Goal: Task Accomplishment & Management: Manage account settings

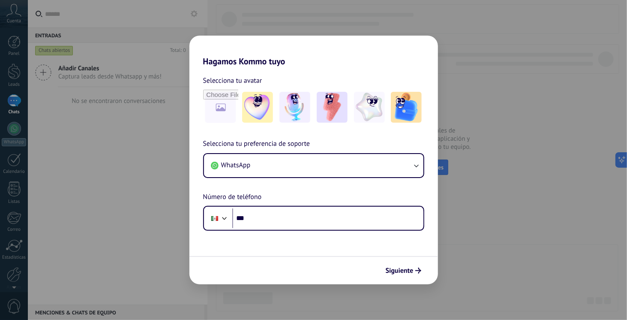
drag, startPoint x: 211, startPoint y: 101, endPoint x: 92, endPoint y: 181, distance: 143.5
click at [90, 182] on div "Hagamos Kommo tuyo Selecciona tu avatar Selecciona tu preferencia de soporte Wh…" at bounding box center [313, 160] width 627 height 320
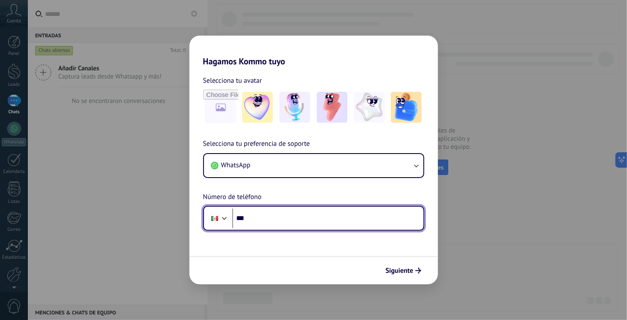
click at [276, 221] on input "***" at bounding box center [327, 218] width 191 height 20
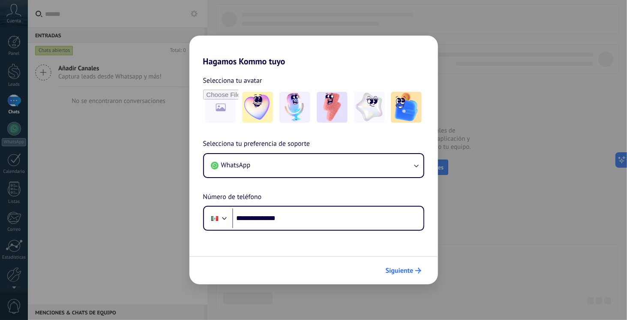
click at [402, 269] on span "Siguiente" at bounding box center [400, 270] width 28 height 6
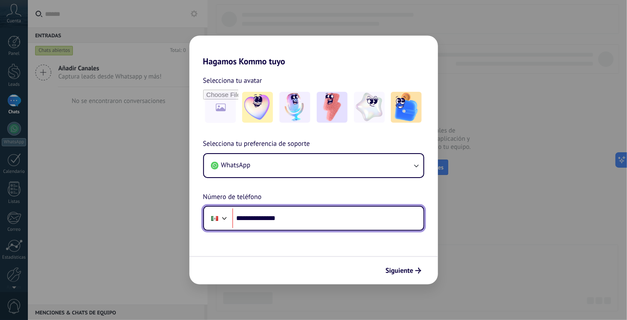
click at [297, 223] on input "**********" at bounding box center [327, 218] width 191 height 20
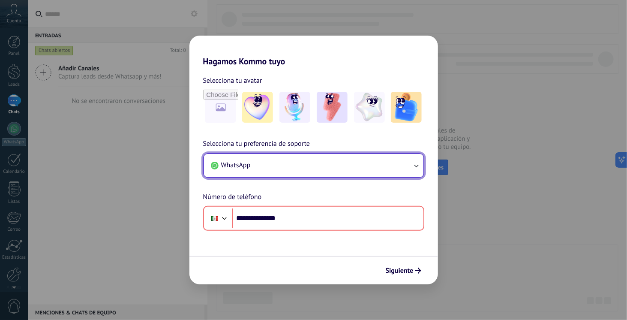
click at [252, 168] on button "WhatsApp" at bounding box center [313, 165] width 219 height 23
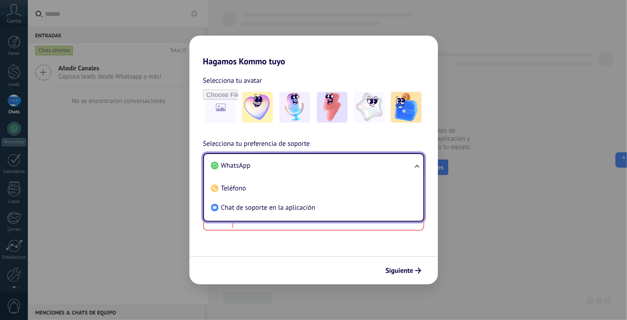
click at [252, 168] on li "WhatsApp" at bounding box center [311, 165] width 209 height 19
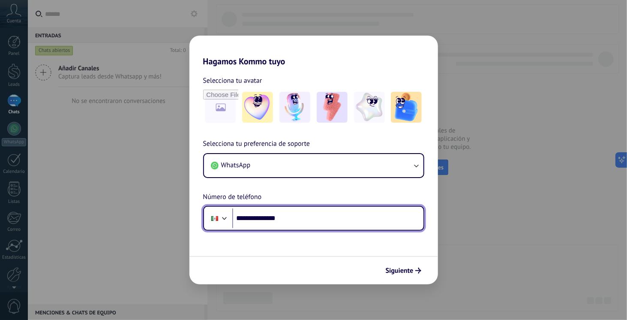
click at [310, 220] on input "**********" at bounding box center [327, 218] width 191 height 20
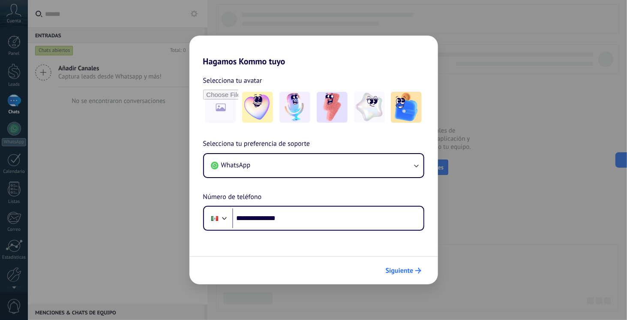
click at [401, 266] on button "Siguiente" at bounding box center [403, 270] width 43 height 15
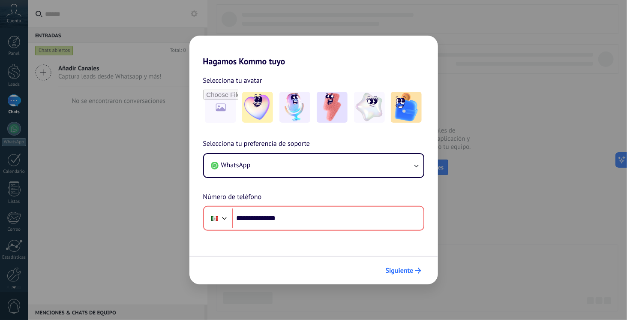
click at [407, 267] on span "Siguiente" at bounding box center [400, 270] width 28 height 6
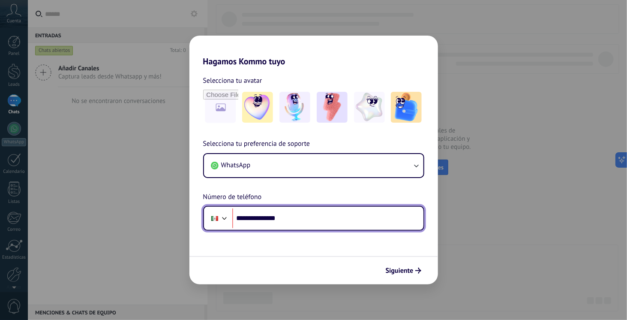
click at [264, 220] on input "**********" at bounding box center [327, 218] width 191 height 20
type input "**********"
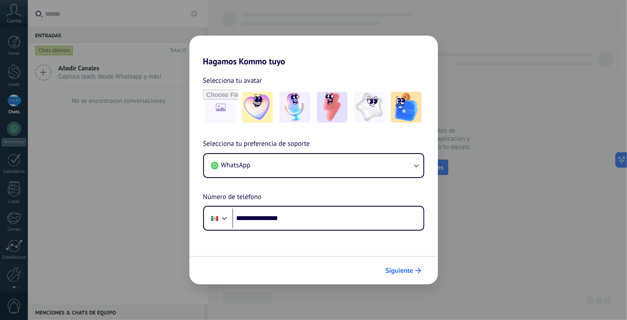
click at [398, 268] on span "Siguiente" at bounding box center [400, 270] width 28 height 6
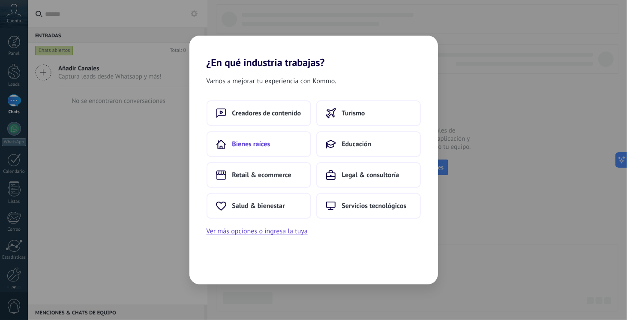
click at [268, 143] on span "Bienes raíces" at bounding box center [251, 144] width 38 height 9
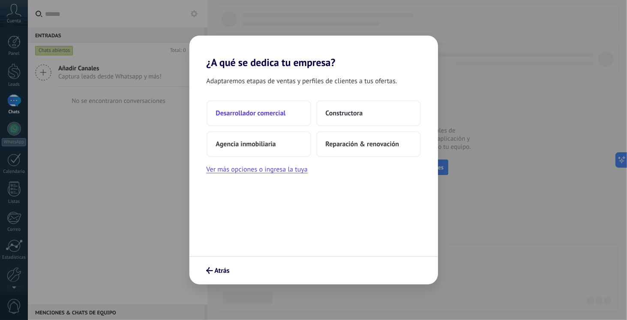
click at [306, 116] on button "Desarrollador comercial" at bounding box center [259, 113] width 105 height 26
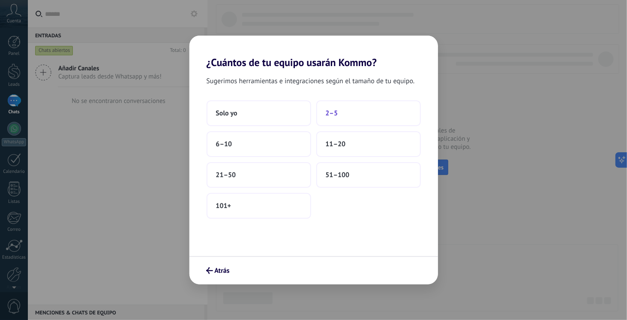
click at [356, 110] on button "2–5" at bounding box center [368, 113] width 105 height 26
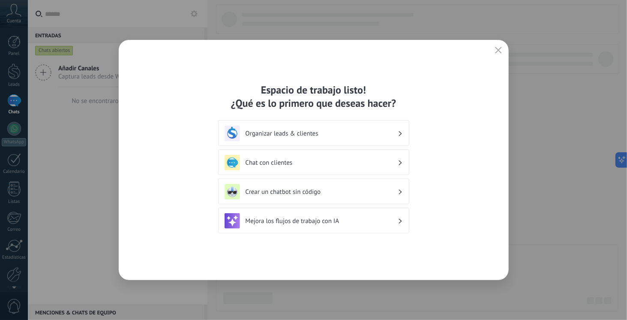
click at [285, 131] on h3 "Organizar leads & clientes" at bounding box center [322, 133] width 152 height 8
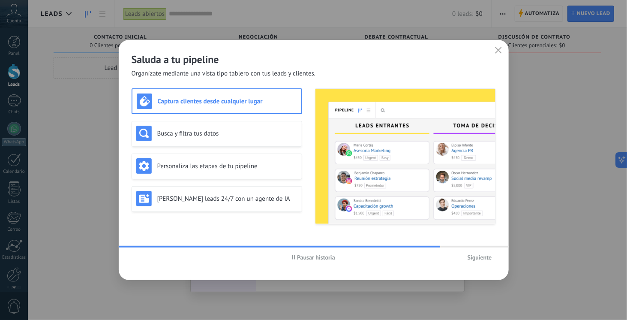
click at [498, 48] on icon "button" at bounding box center [498, 50] width 7 height 7
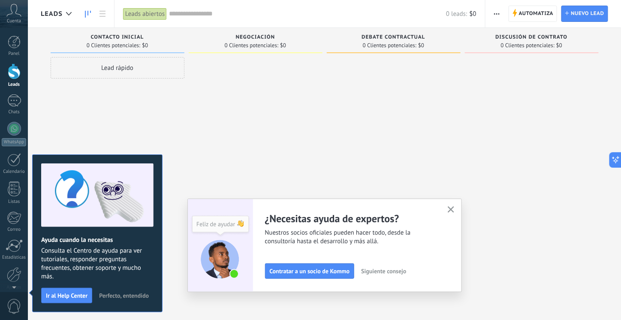
click at [454, 210] on icon "button" at bounding box center [450, 209] width 6 height 6
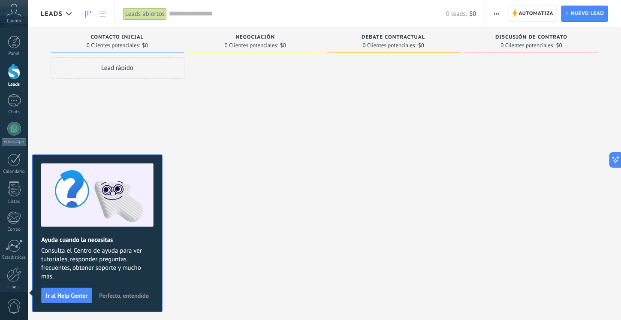
click at [119, 293] on span "Perfecto, entendido" at bounding box center [124, 295] width 50 height 6
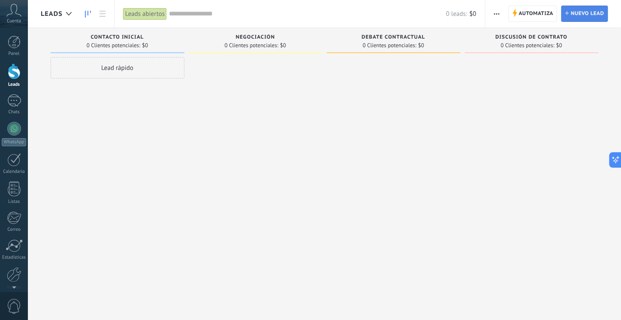
click at [593, 17] on span "Nuevo lead" at bounding box center [586, 13] width 33 height 15
click at [592, 45] on div "0 Clientes potenciales: $0" at bounding box center [531, 45] width 125 height 7
drag, startPoint x: 592, startPoint y: 45, endPoint x: 242, endPoint y: 54, distance: 350.2
click at [242, 54] on div "Negociación 0 Clientes potenciales: $0" at bounding box center [256, 42] width 134 height 29
click at [499, 12] on span "button" at bounding box center [497, 14] width 6 height 16
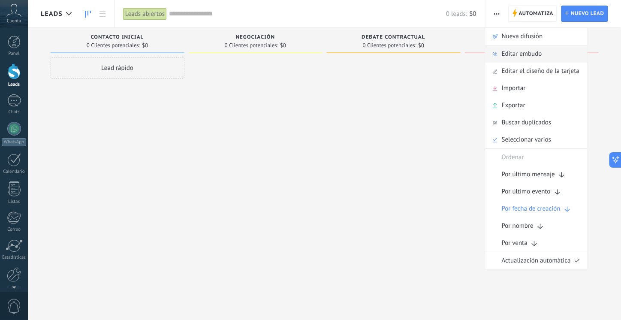
click at [514, 55] on span "Editar embudo" at bounding box center [521, 53] width 40 height 17
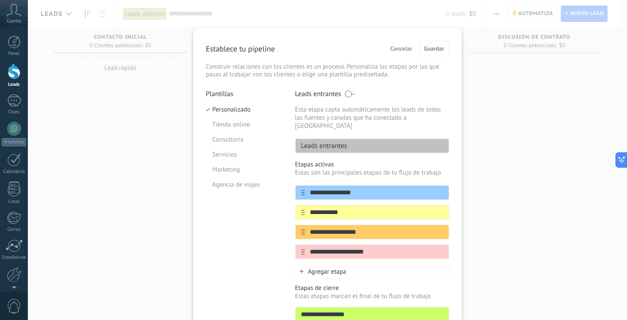
click at [400, 43] on button "Cancelar" at bounding box center [402, 48] width 30 height 13
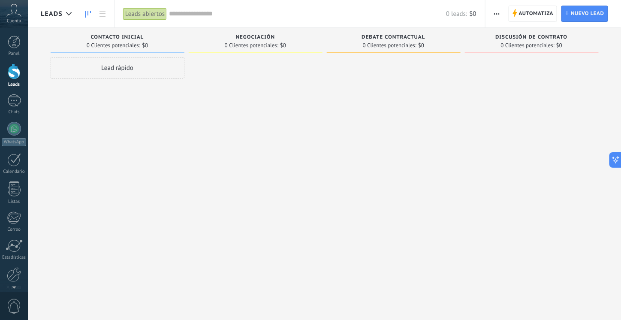
click at [499, 12] on span "button" at bounding box center [497, 14] width 6 height 16
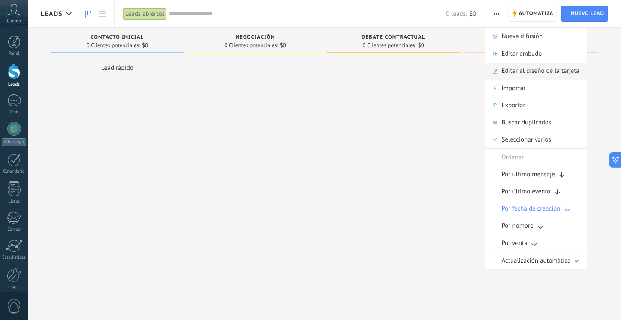
click at [541, 70] on span "Editar el diseño de la tarjeta" at bounding box center [540, 71] width 78 height 17
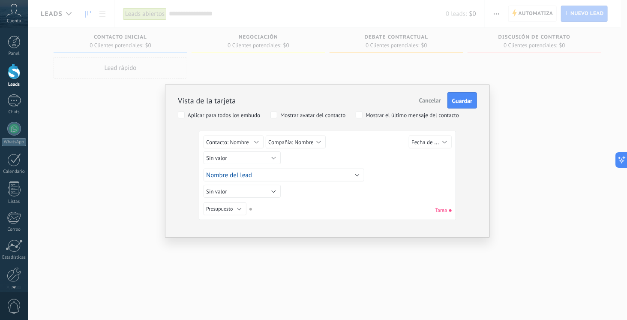
click at [436, 101] on span "Cancelar" at bounding box center [430, 100] width 22 height 8
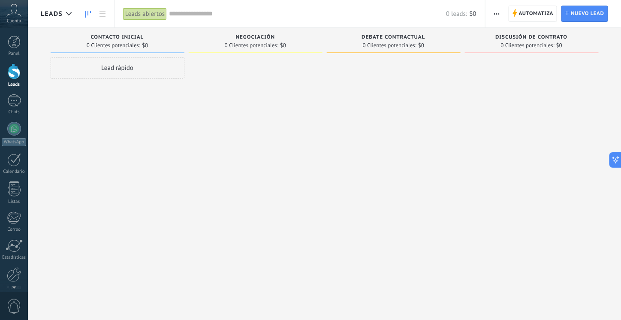
drag, startPoint x: 151, startPoint y: 34, endPoint x: 147, endPoint y: 39, distance: 6.8
click at [151, 34] on div "Contacto inicial 0 Clientes potenciales: $0" at bounding box center [118, 40] width 134 height 25
click at [528, 16] on span "Automatiza" at bounding box center [536, 13] width 35 height 15
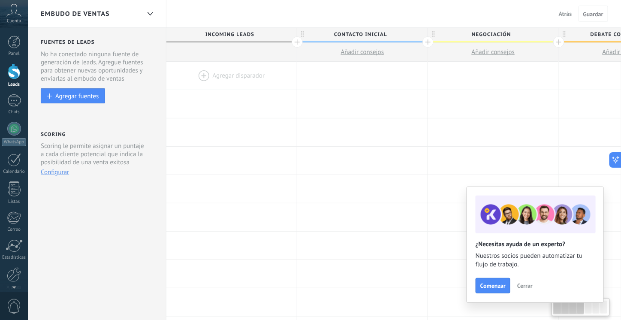
drag, startPoint x: 587, startPoint y: 307, endPoint x: 582, endPoint y: 306, distance: 5.2
click at [583, 306] on div at bounding box center [580, 307] width 55 height 15
click at [583, 306] on div at bounding box center [568, 307] width 31 height 15
click at [517, 282] on span "Cerrar" at bounding box center [524, 285] width 15 height 6
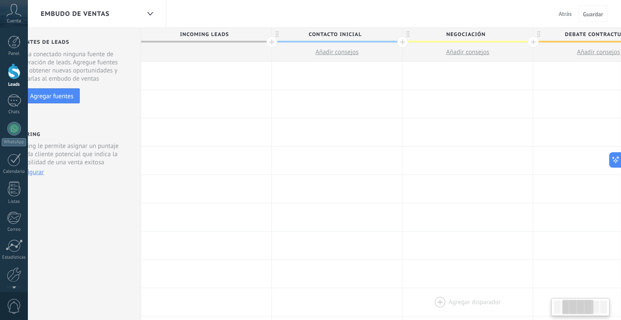
scroll to position [0, 5]
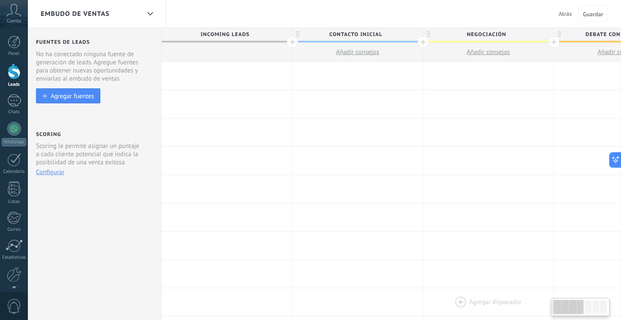
drag, startPoint x: 567, startPoint y: 305, endPoint x: 544, endPoint y: 300, distance: 24.0
click at [544, 300] on body ".abccls-1,.abccls-2{fill-rule:evenodd}.abccls-2{fill:#fff} .abfcls-1{fill:none}…" at bounding box center [310, 160] width 621 height 320
click at [424, 43] on div at bounding box center [422, 41] width 11 height 11
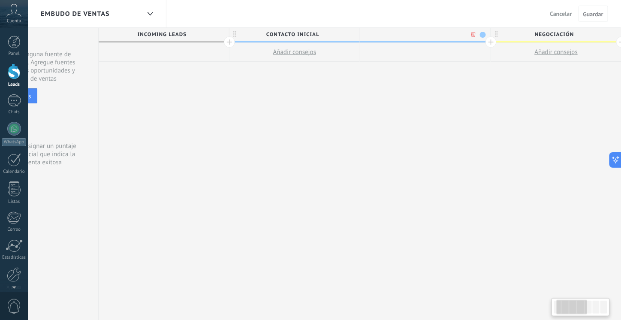
scroll to position [0, 68]
click at [480, 35] on span at bounding box center [482, 35] width 6 height 6
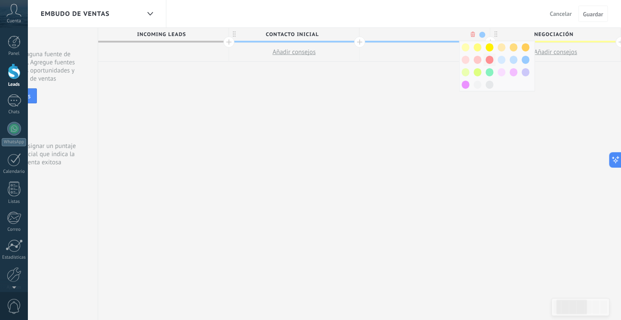
click at [491, 60] on span at bounding box center [490, 60] width 8 height 8
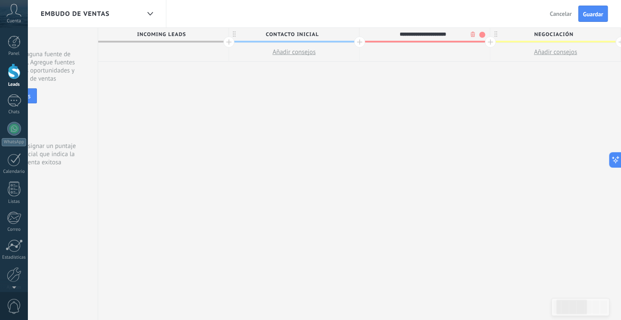
type input "**********"
click at [469, 96] on div "**********" at bounding box center [621, 174] width 1046 height 292
click at [595, 23] on div "Atrás Cancelar Guardar" at bounding box center [579, 13] width 81 height 27
click at [596, 15] on span "Guardar" at bounding box center [593, 14] width 20 height 6
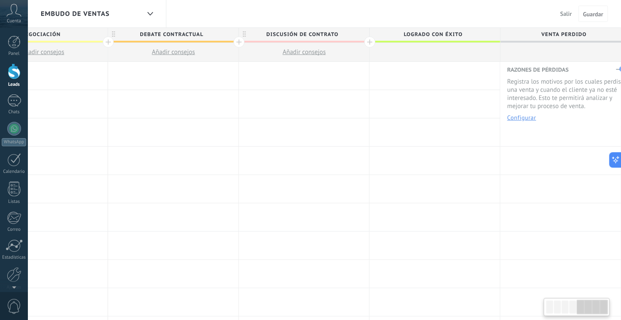
scroll to position [0, 590]
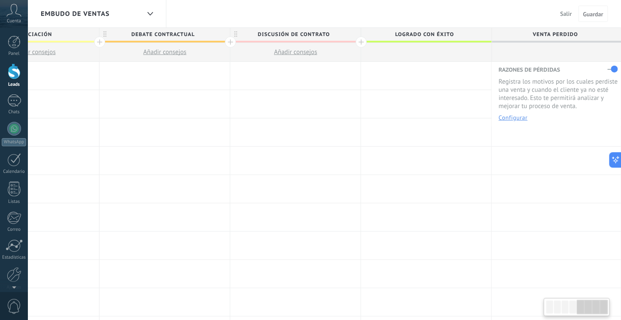
drag, startPoint x: 568, startPoint y: 309, endPoint x: 603, endPoint y: 311, distance: 35.2
click at [603, 311] on div at bounding box center [591, 307] width 31 height 15
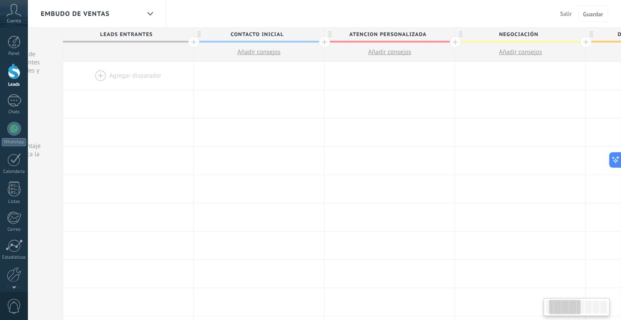
scroll to position [0, 4]
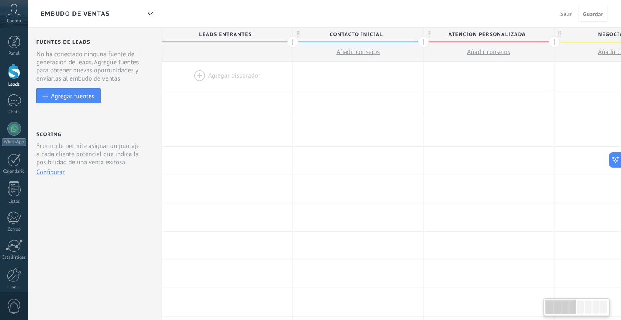
drag, startPoint x: 592, startPoint y: 309, endPoint x: 550, endPoint y: 306, distance: 42.1
click at [550, 306] on div at bounding box center [560, 307] width 31 height 15
click at [17, 9] on icon at bounding box center [13, 10] width 15 height 13
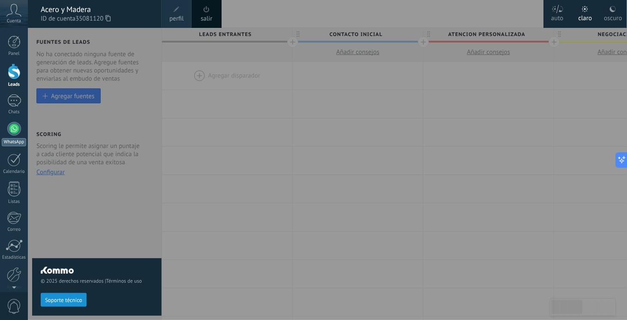
click at [11, 130] on div at bounding box center [14, 129] width 14 height 14
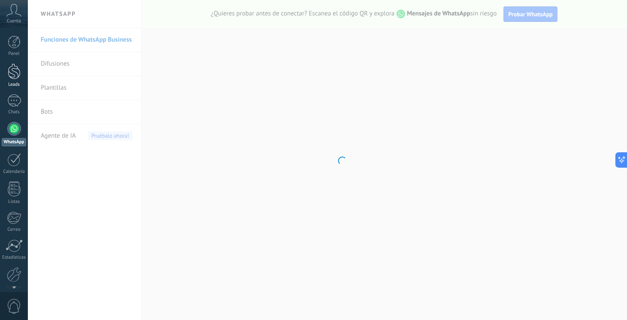
click at [16, 75] on div at bounding box center [14, 71] width 13 height 16
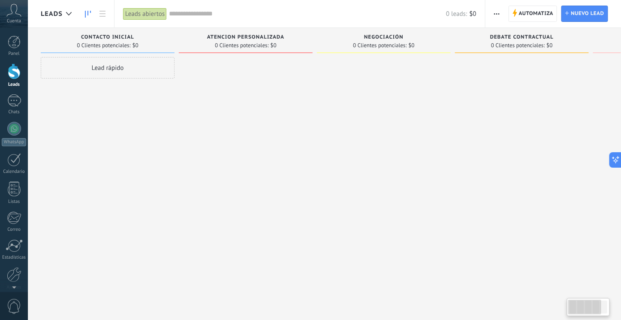
scroll to position [0, 4]
drag, startPoint x: 588, startPoint y: 306, endPoint x: 342, endPoint y: 207, distance: 265.0
click at [547, 308] on body ".abccls-1,.abccls-2{fill-rule:evenodd}.abccls-2{fill:#fff} .abfcls-1{fill:none}…" at bounding box center [310, 160] width 621 height 320
click at [101, 37] on span "Contacto inicial" at bounding box center [103, 37] width 53 height 6
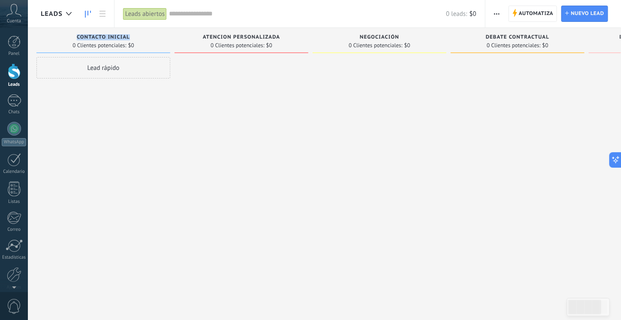
click at [101, 37] on span "Contacto inicial" at bounding box center [103, 37] width 53 height 6
click at [520, 14] on span "Automatiza" at bounding box center [536, 13] width 35 height 15
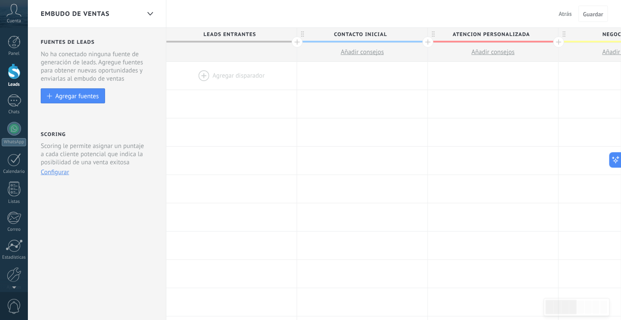
click at [226, 34] on span "Leads Entrantes" at bounding box center [229, 34] width 126 height 13
click at [242, 35] on span "Leads Entrantes" at bounding box center [229, 34] width 126 height 13
drag, startPoint x: 242, startPoint y: 35, endPoint x: 258, endPoint y: 40, distance: 16.4
click at [242, 35] on span "Leads Entrantes" at bounding box center [229, 34] width 126 height 13
drag, startPoint x: 249, startPoint y: 19, endPoint x: 212, endPoint y: 48, distance: 47.4
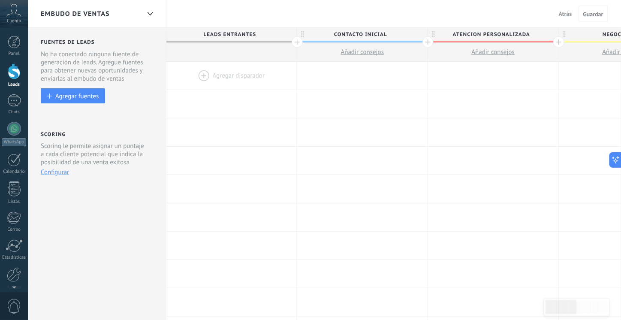
click at [205, 46] on div at bounding box center [231, 52] width 130 height 19
click at [561, 11] on span "Atrás" at bounding box center [564, 14] width 13 height 8
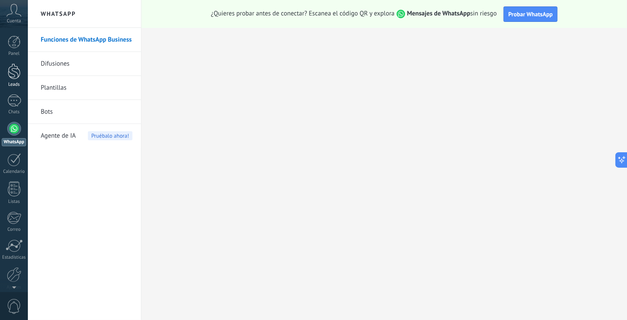
click at [15, 65] on div at bounding box center [14, 71] width 13 height 16
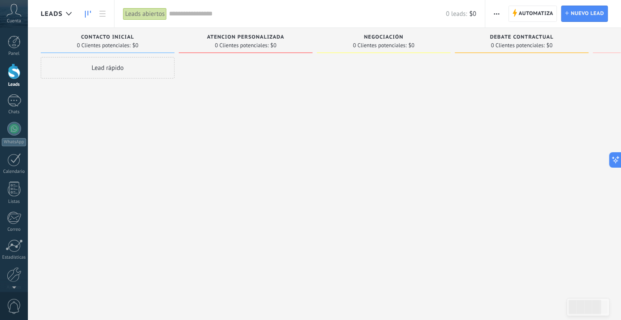
click at [138, 42] on div "0 Clientes potenciales: $0" at bounding box center [107, 45] width 125 height 7
click at [105, 39] on span "Contacto inicial" at bounding box center [107, 37] width 53 height 6
drag, startPoint x: 105, startPoint y: 39, endPoint x: 496, endPoint y: 10, distance: 392.4
click at [496, 10] on span "button" at bounding box center [497, 14] width 6 height 16
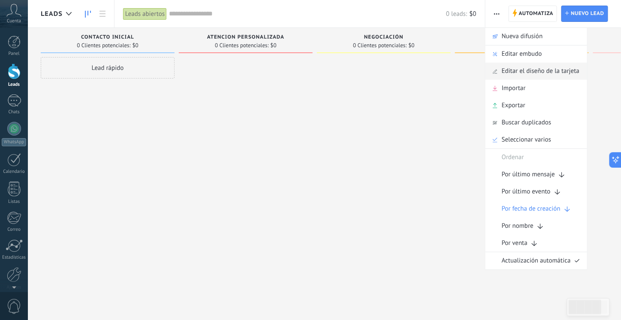
click at [515, 78] on span "Editar el diseño de la tarjeta" at bounding box center [540, 71] width 78 height 17
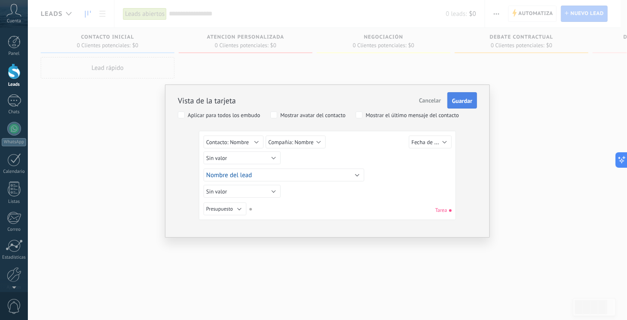
click at [467, 101] on span "Guardar" at bounding box center [462, 101] width 20 height 6
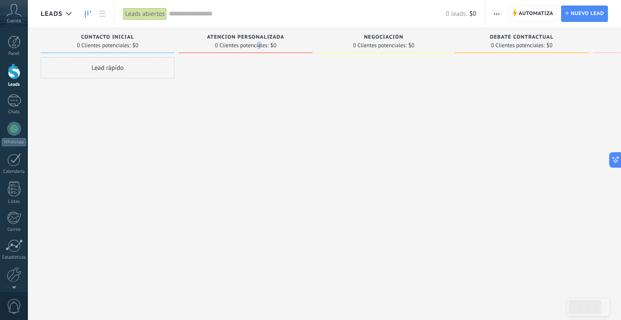
click at [260, 45] on span "0 Clientes potenciales:" at bounding box center [242, 45] width 54 height 5
click at [240, 36] on span "Atencion Personalizada" at bounding box center [245, 37] width 77 height 6
click at [237, 53] on span at bounding box center [246, 52] width 134 height 1
drag, startPoint x: 236, startPoint y: 51, endPoint x: 327, endPoint y: 53, distance: 90.4
click at [333, 53] on div "Leads Entrantes Solicitudes: [PHONE_NUMBER] Contacto inicial 0 Clientes potenci…" at bounding box center [390, 146] width 699 height 237
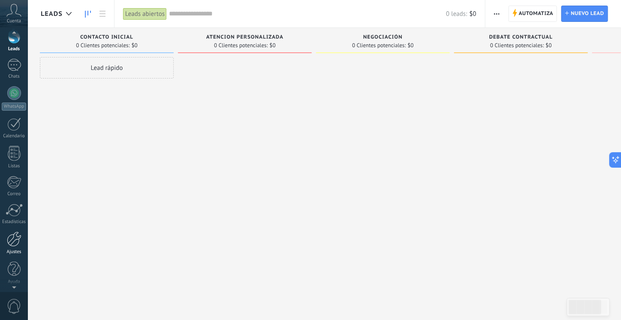
scroll to position [37, 0]
click at [18, 242] on div at bounding box center [14, 237] width 15 height 15
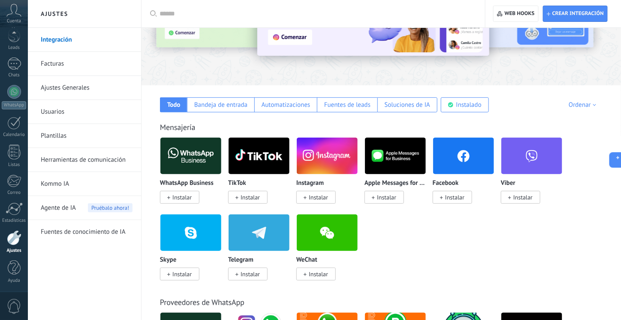
scroll to position [86, 0]
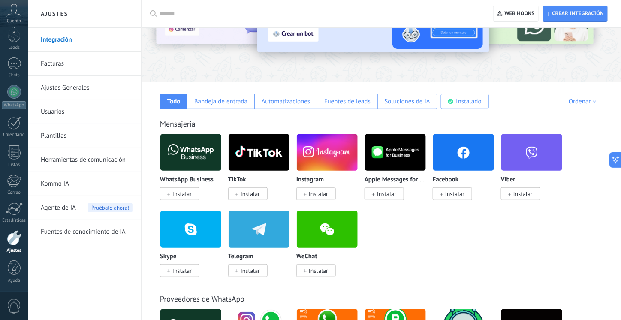
click at [249, 268] on span "Instalar" at bounding box center [249, 271] width 19 height 8
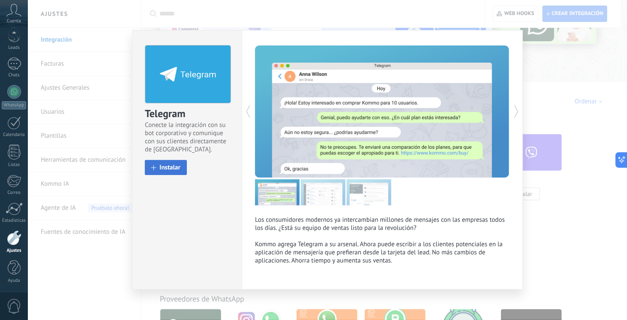
click at [163, 170] on span "Instalar" at bounding box center [169, 167] width 21 height 6
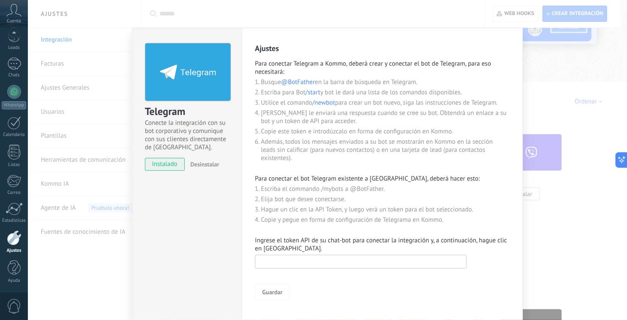
click at [313, 264] on input "text" at bounding box center [361, 262] width 212 height 14
paste input "**********"
type input "**********"
click at [267, 294] on span "Guardar" at bounding box center [272, 292] width 20 height 6
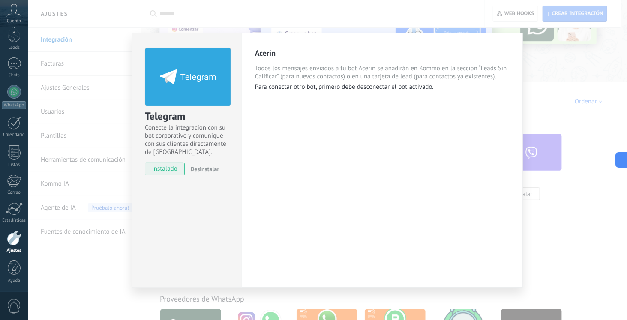
click at [97, 60] on div "Telegram Conecte la integración con su bot corporativo y comunique con sus clie…" at bounding box center [327, 160] width 599 height 320
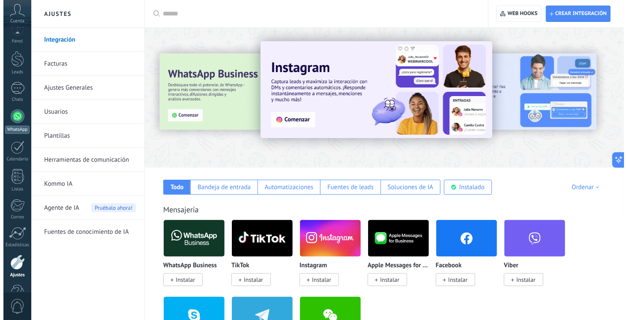
scroll to position [37, 0]
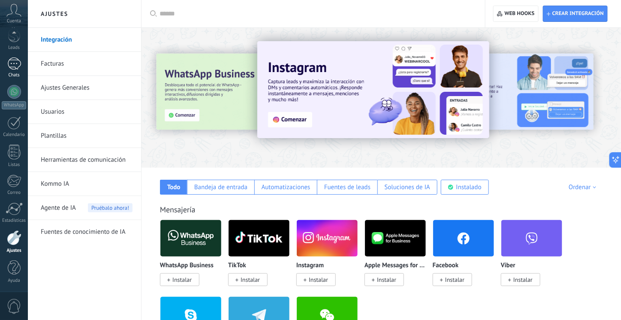
click at [13, 73] on div "Chats" at bounding box center [14, 75] width 25 height 6
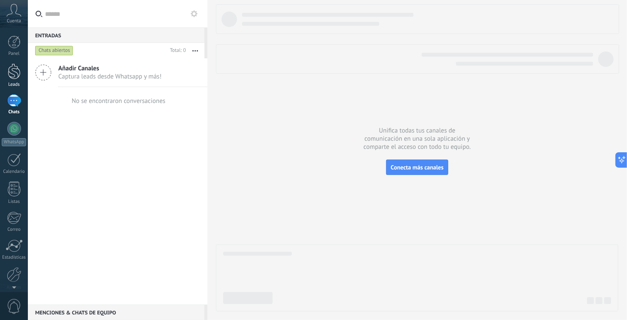
click at [16, 81] on link "Leads" at bounding box center [14, 75] width 28 height 24
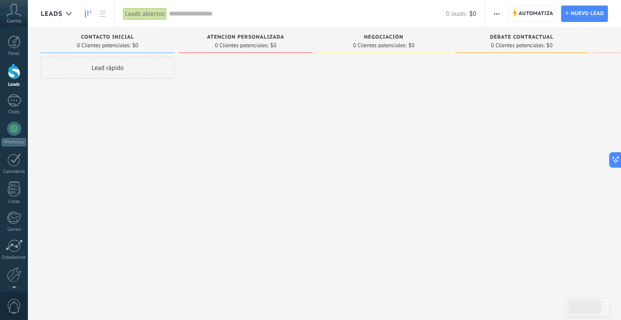
click at [499, 15] on span "button" at bounding box center [497, 14] width 6 height 16
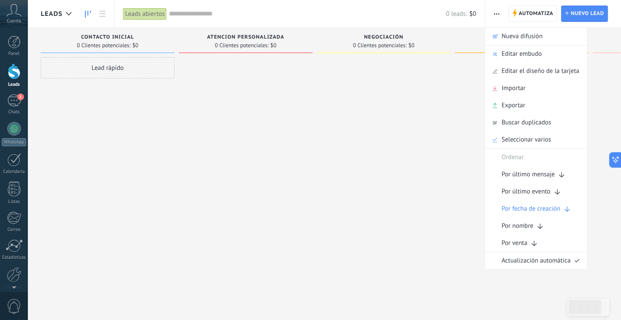
click at [266, 129] on div at bounding box center [246, 161] width 134 height 208
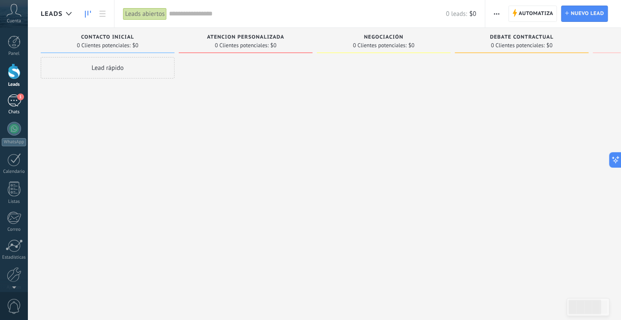
click at [12, 102] on div "1" at bounding box center [14, 100] width 14 height 12
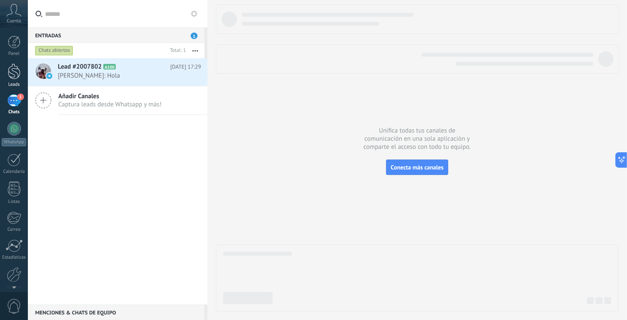
click at [15, 76] on div at bounding box center [14, 71] width 13 height 16
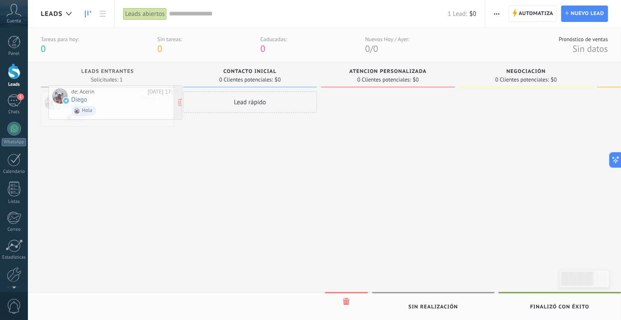
drag, startPoint x: 131, startPoint y: 108, endPoint x: 138, endPoint y: 103, distance: 9.2
